Goal: Navigation & Orientation: Find specific page/section

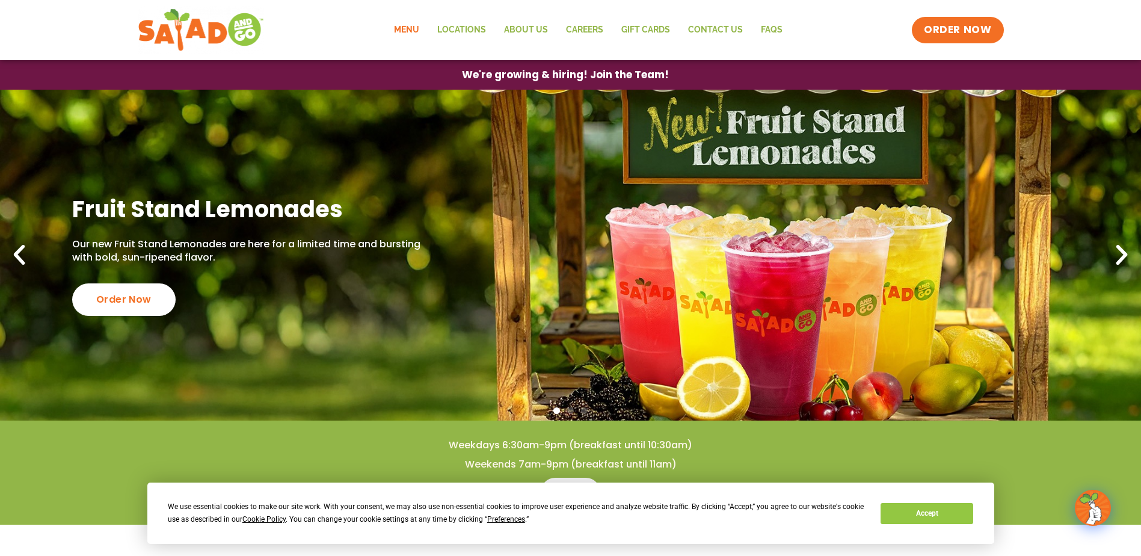
click at [413, 30] on link "Menu" at bounding box center [406, 30] width 43 height 28
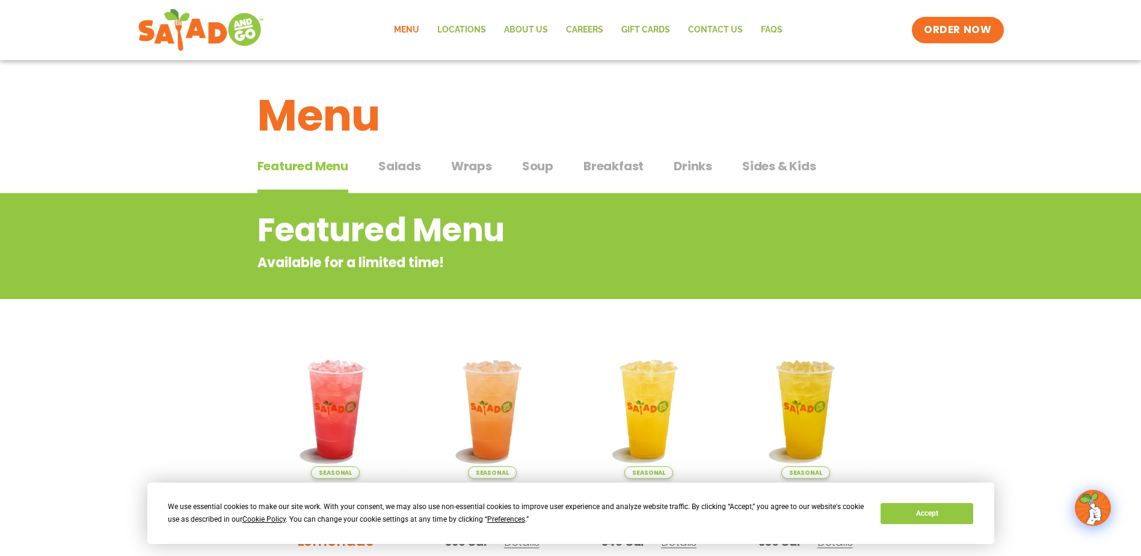
click at [411, 163] on span "Salads" at bounding box center [399, 166] width 43 height 18
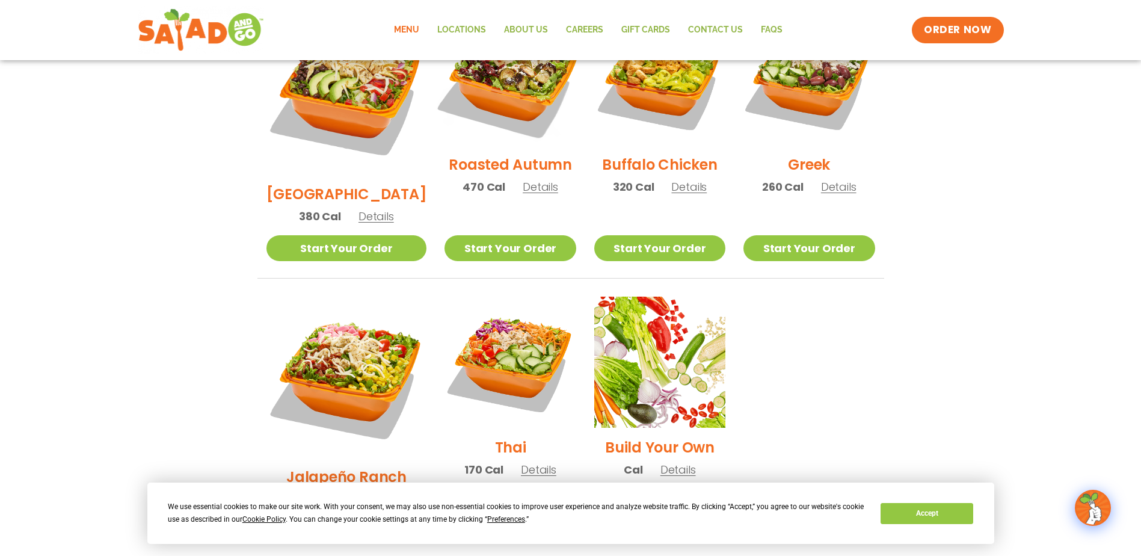
scroll to position [722, 0]
